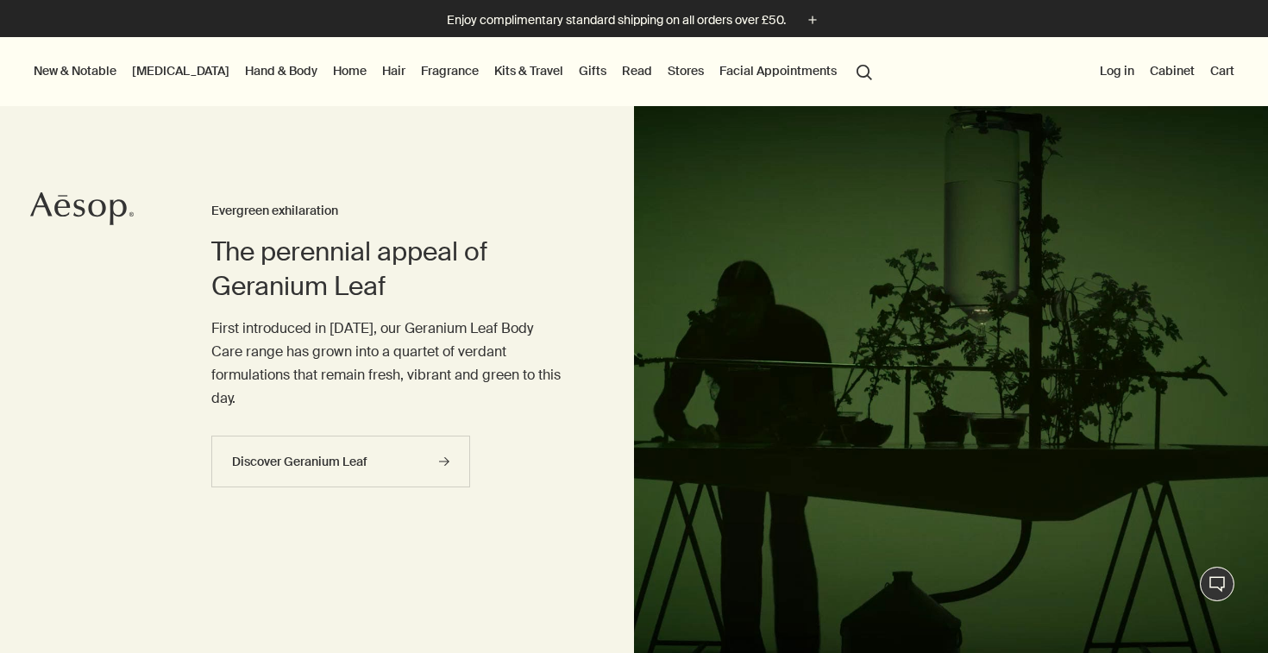
click at [379, 68] on link "Hair" at bounding box center [394, 71] width 30 height 22
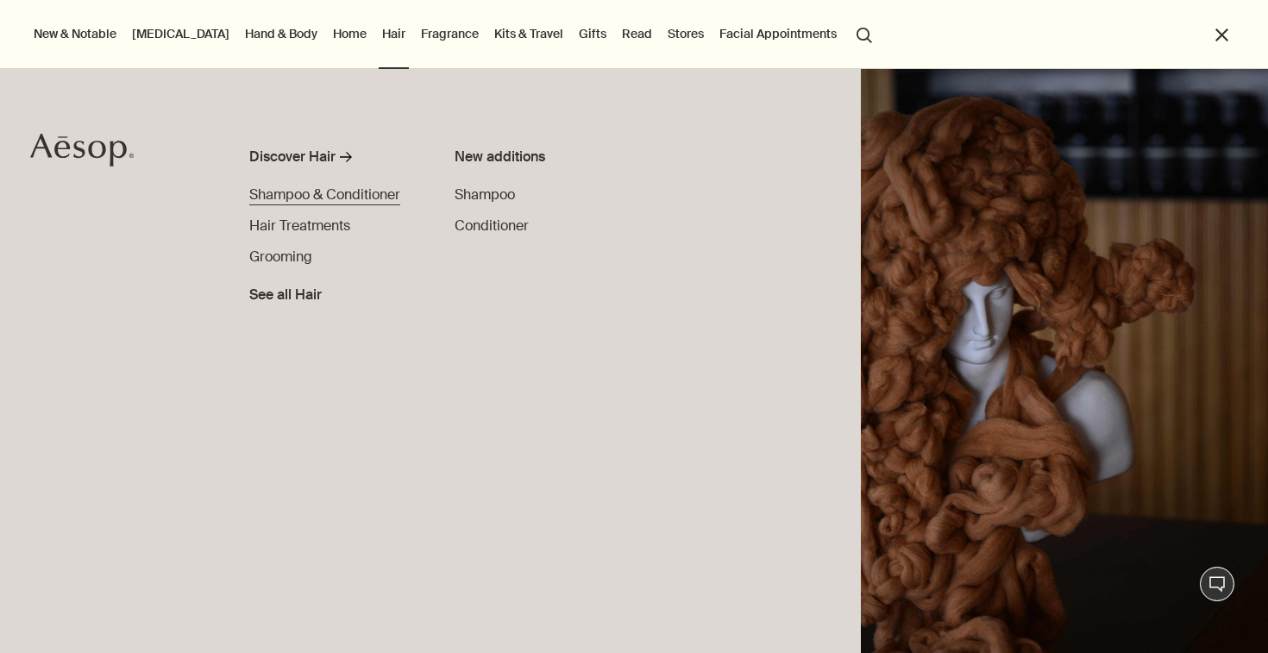
click at [368, 201] on span "Shampoo & Conditioner" at bounding box center [324, 194] width 151 height 18
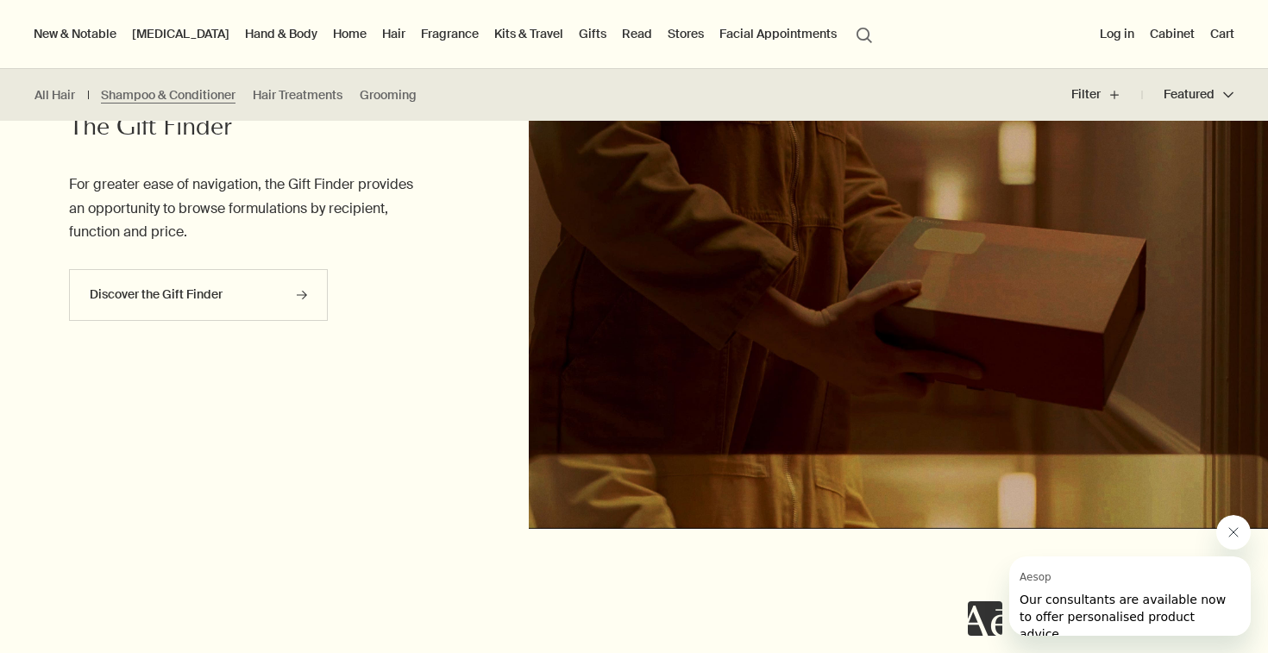
click at [154, 31] on link "[MEDICAL_DATA]" at bounding box center [181, 33] width 104 height 22
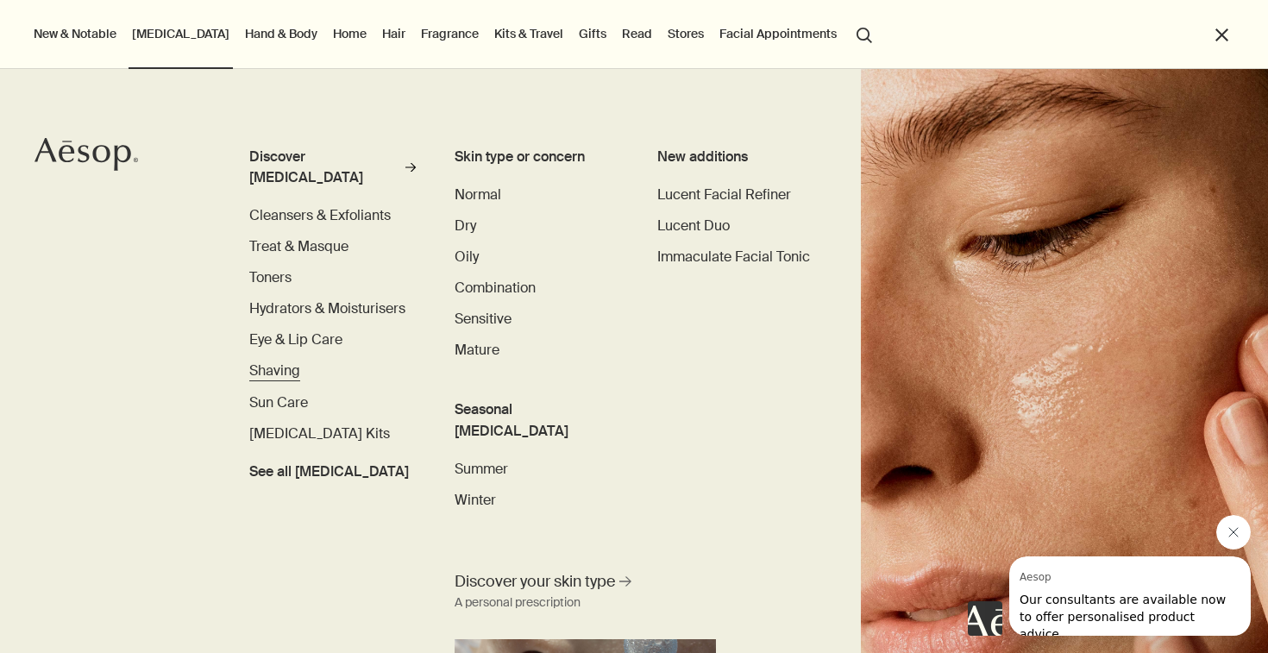
click at [275, 361] on span "Shaving" at bounding box center [274, 370] width 51 height 18
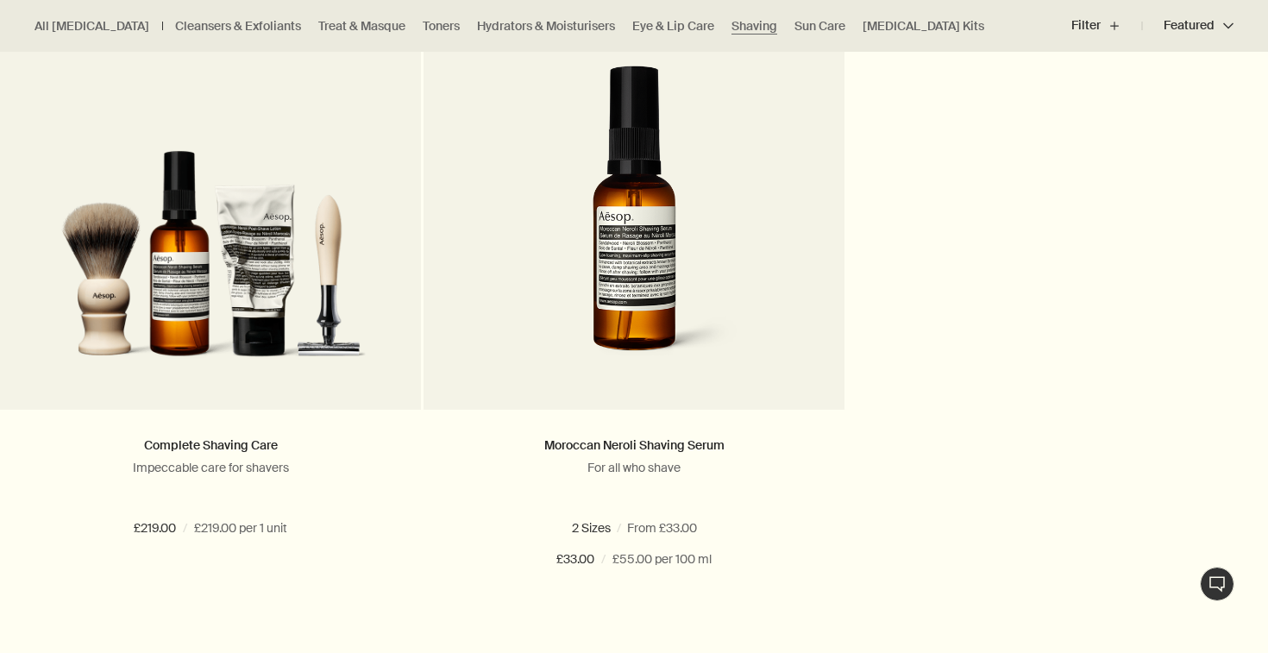
scroll to position [1790, 0]
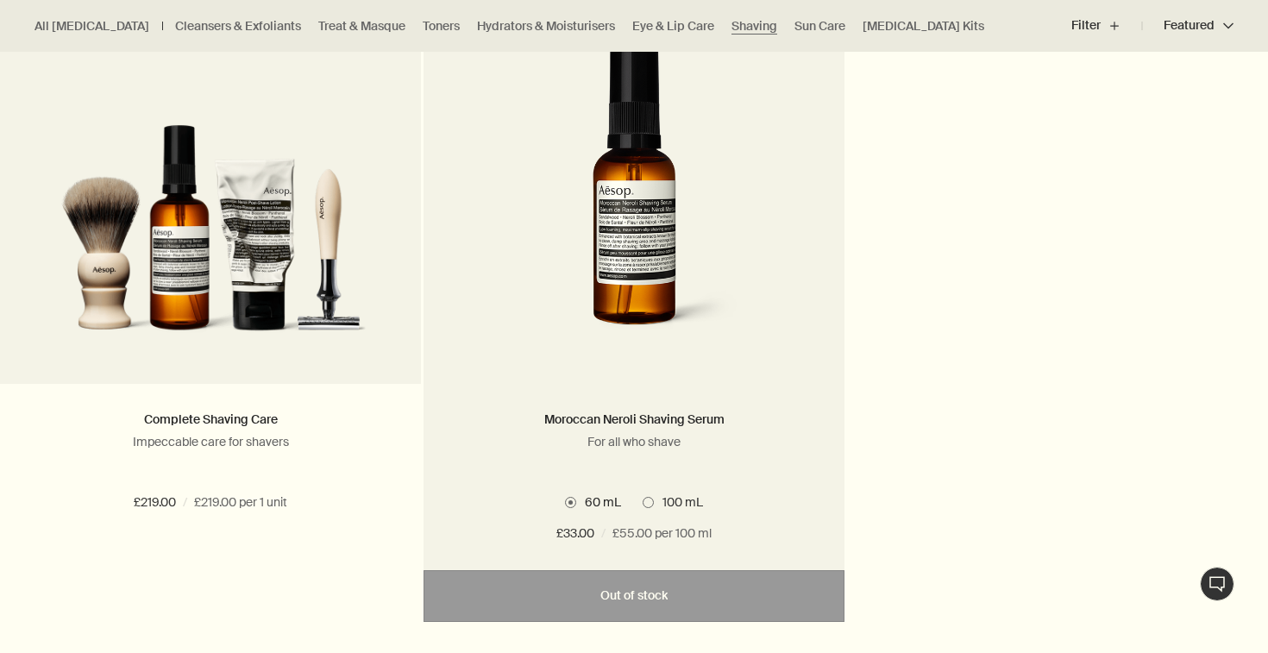
click at [644, 503] on span at bounding box center [648, 502] width 11 height 11
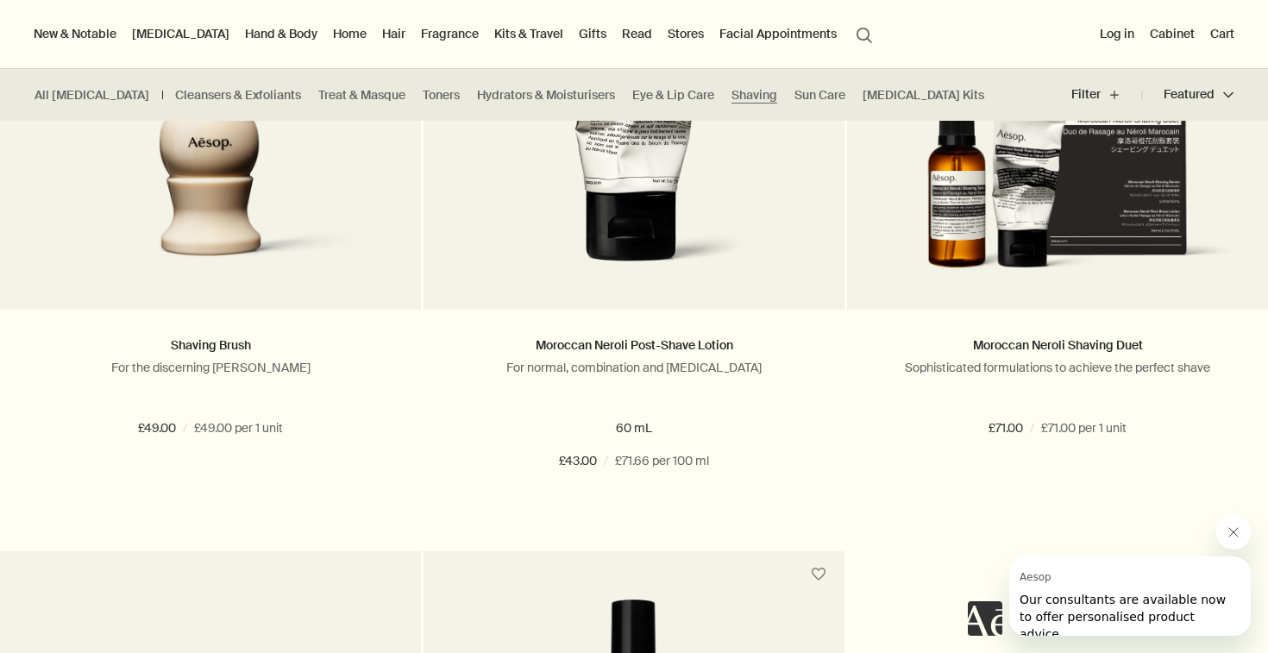
scroll to position [1227, 0]
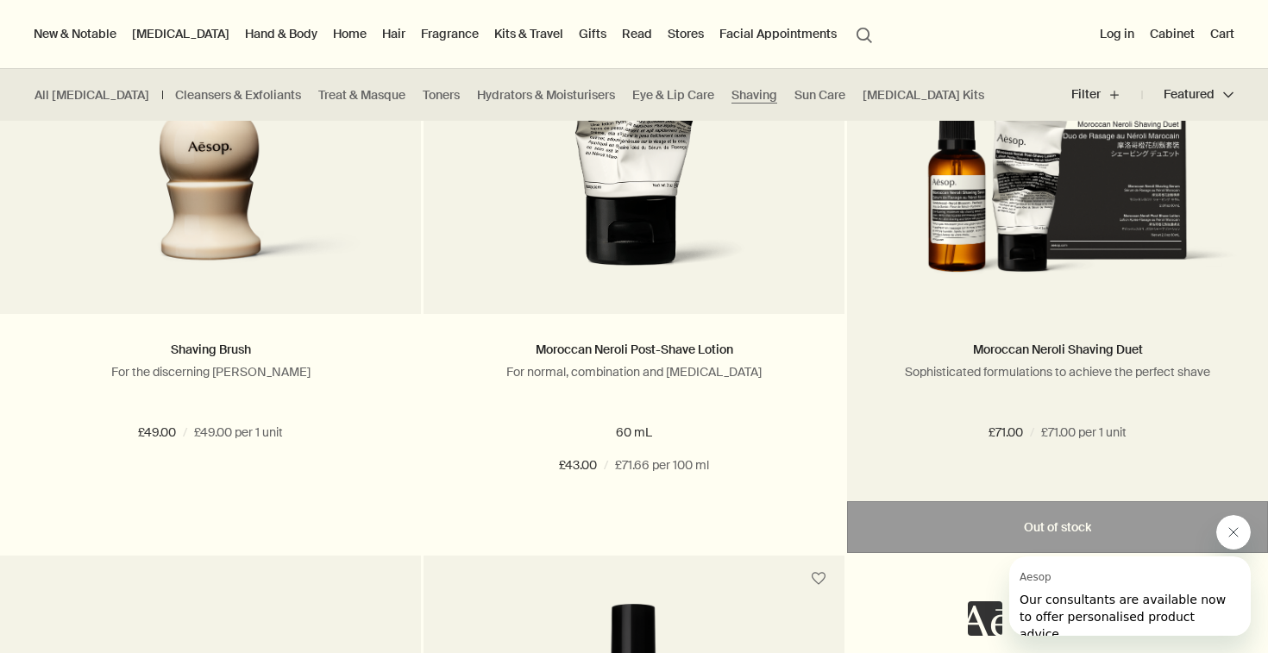
click at [947, 195] on img at bounding box center [1057, 176] width 369 height 224
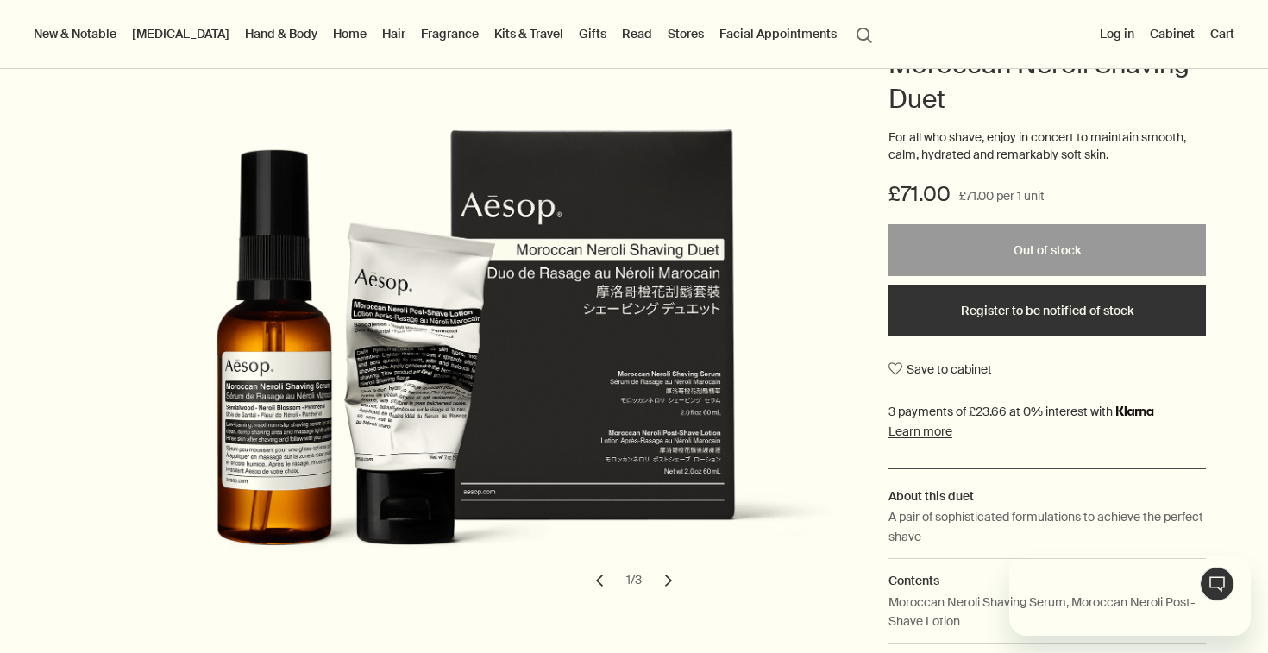
click at [666, 578] on button "chevron" at bounding box center [669, 581] width 38 height 38
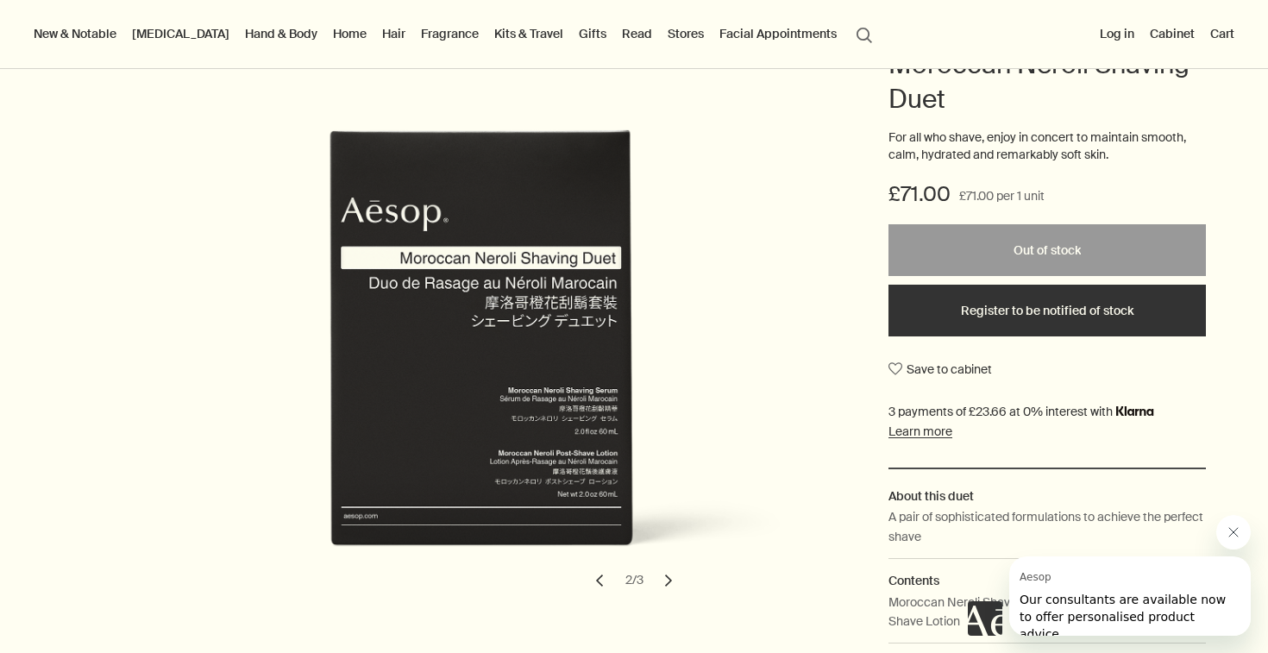
click at [666, 578] on button "chevron" at bounding box center [669, 581] width 38 height 38
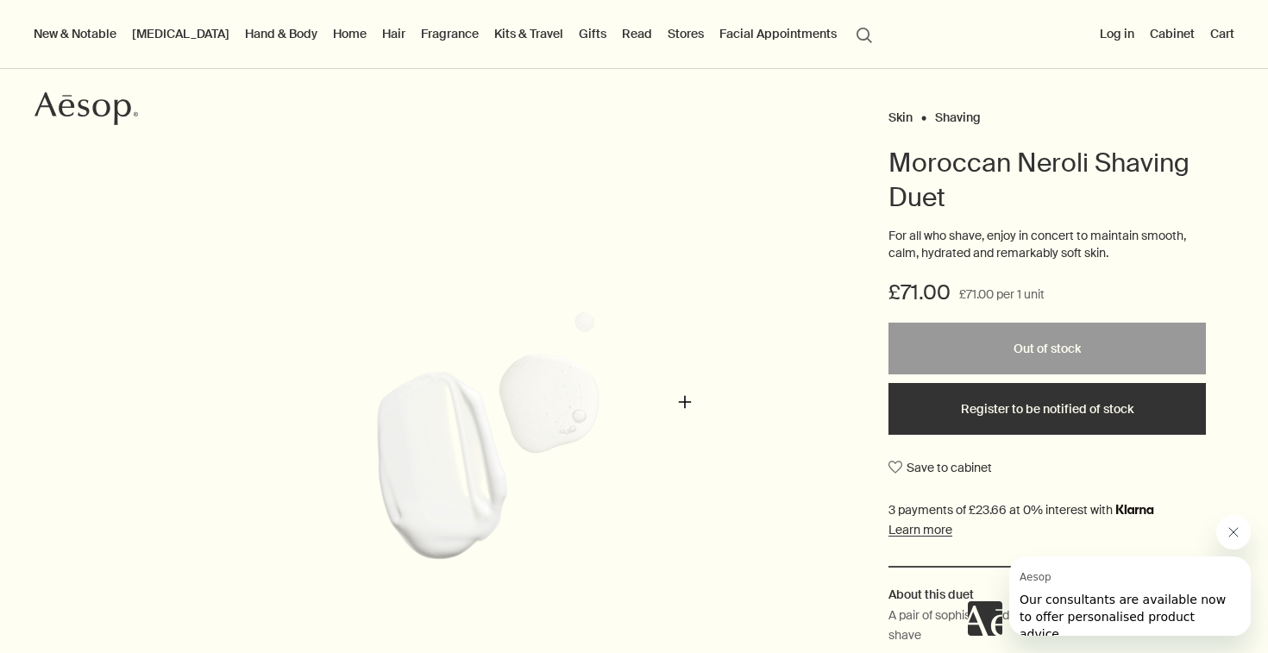
scroll to position [104, 0]
